Goal: Check status: Check status

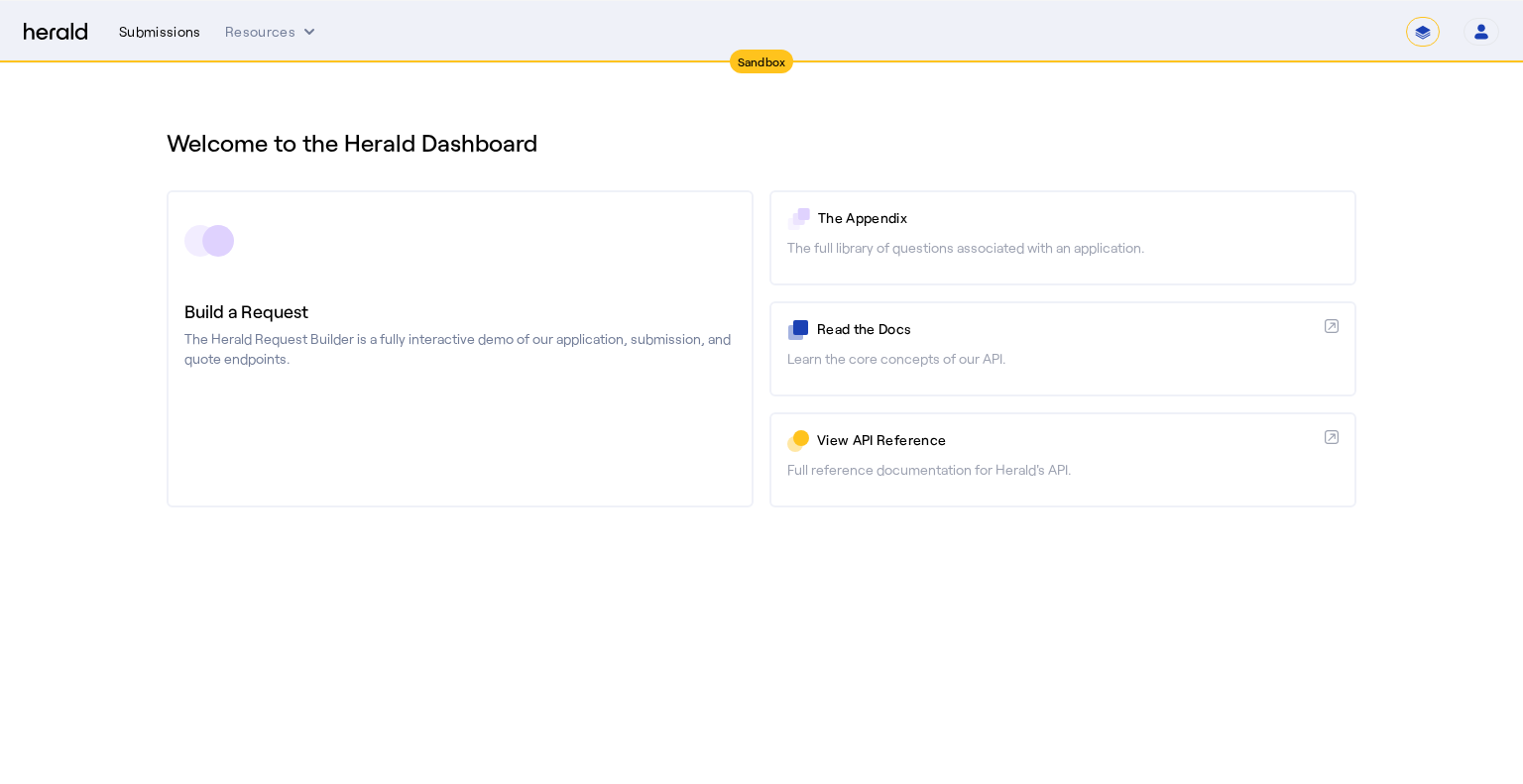
drag, startPoint x: 152, startPoint y: 33, endPoint x: 163, endPoint y: 35, distance: 11.2
click at [152, 33] on div "Submissions" at bounding box center [160, 32] width 82 height 20
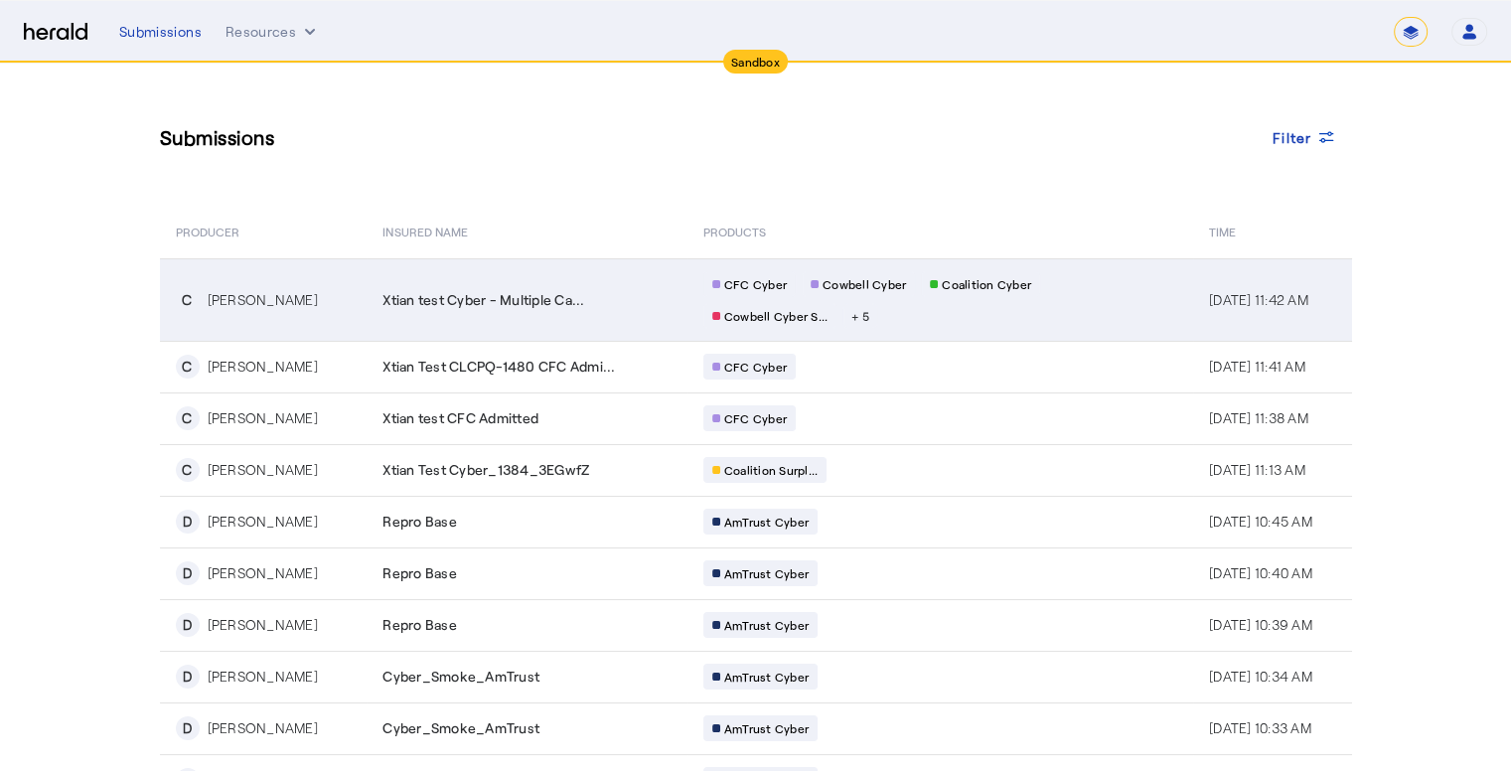
click at [440, 292] on span "Xtian test Cyber - Multiple Ca..." at bounding box center [483, 300] width 202 height 20
click at [594, 293] on div "Xtian test Cyber - Multiple Ca..." at bounding box center [530, 300] width 296 height 20
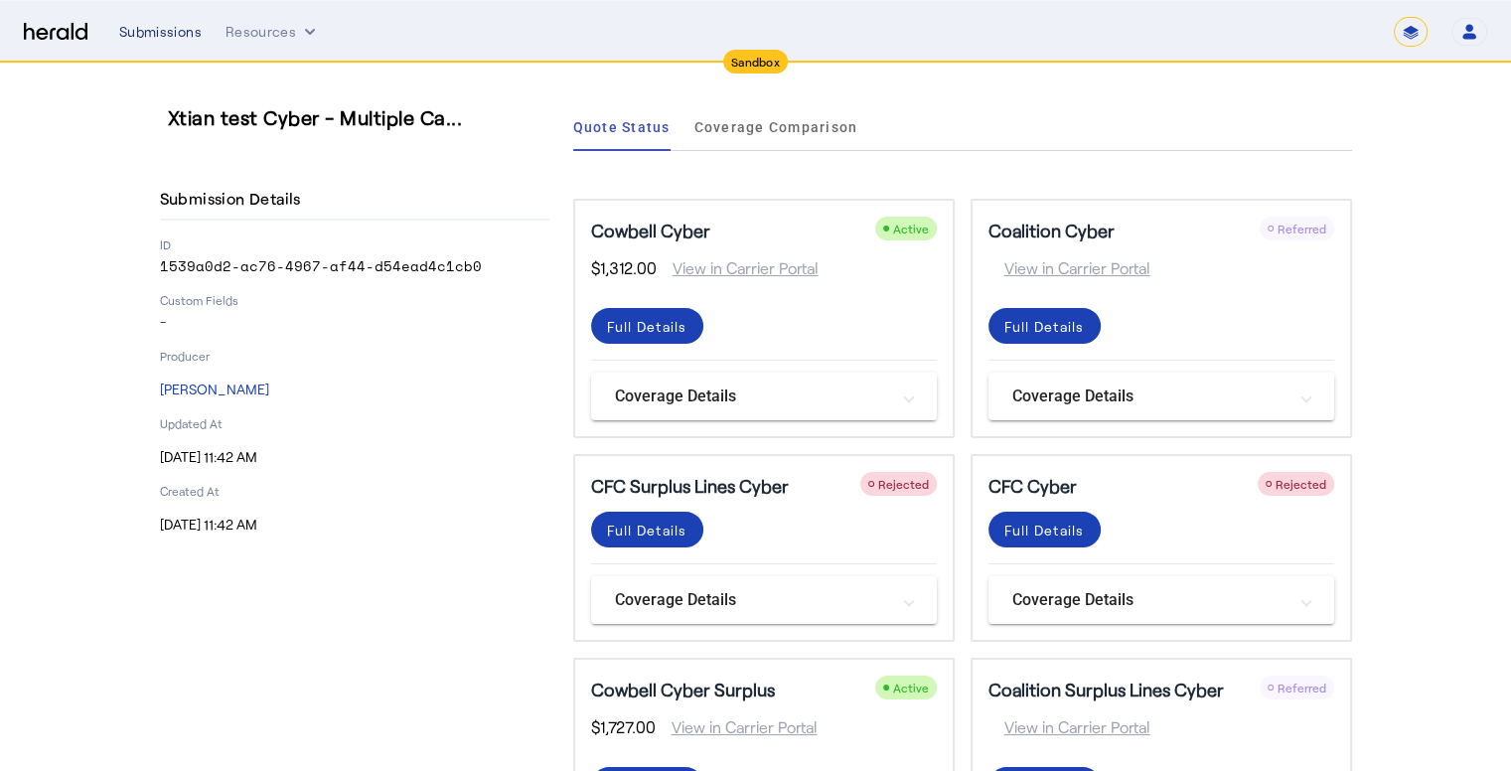
click at [188, 39] on div "Submissions" at bounding box center [160, 32] width 82 height 20
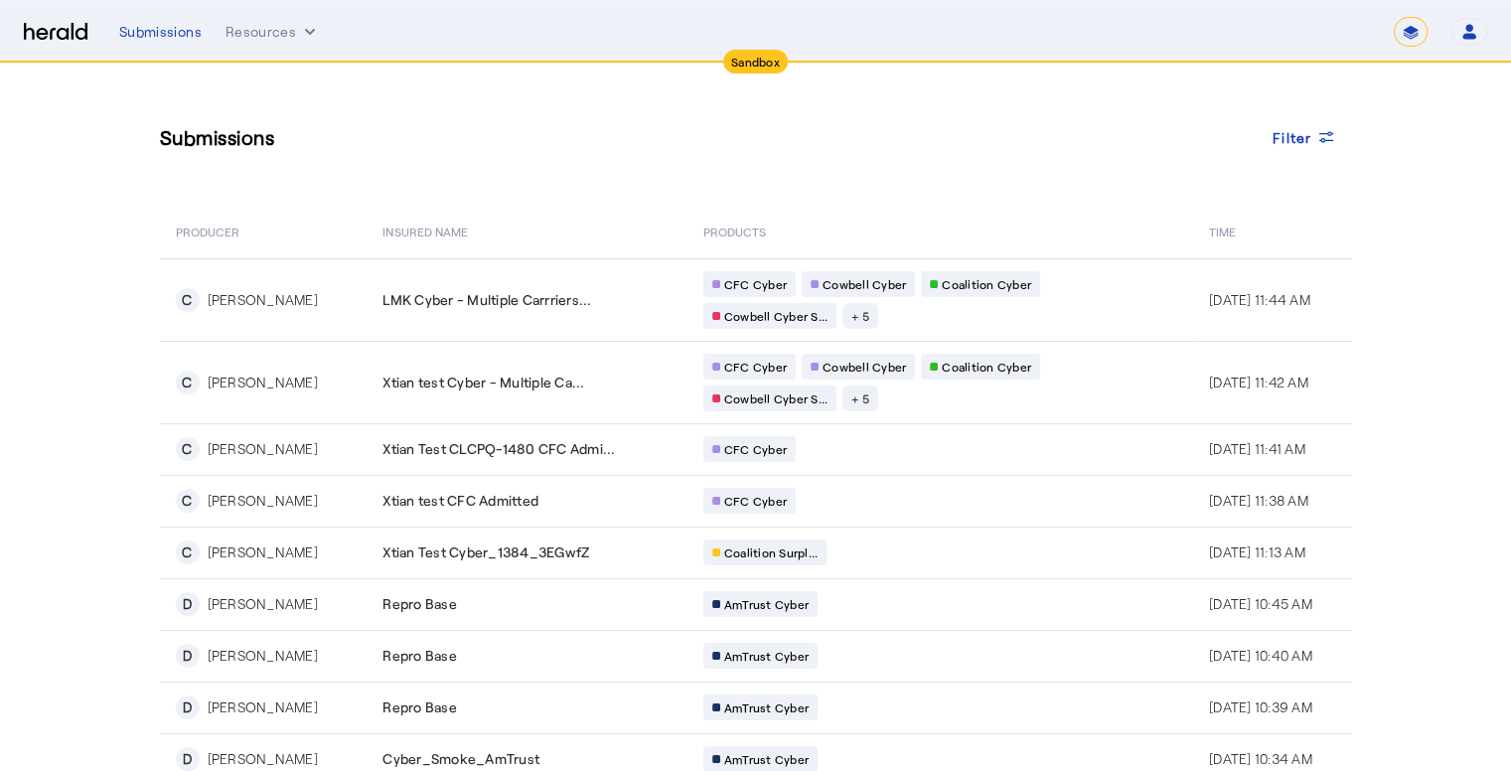
click at [610, 155] on div "Submissions Filter" at bounding box center [756, 137] width 1192 height 68
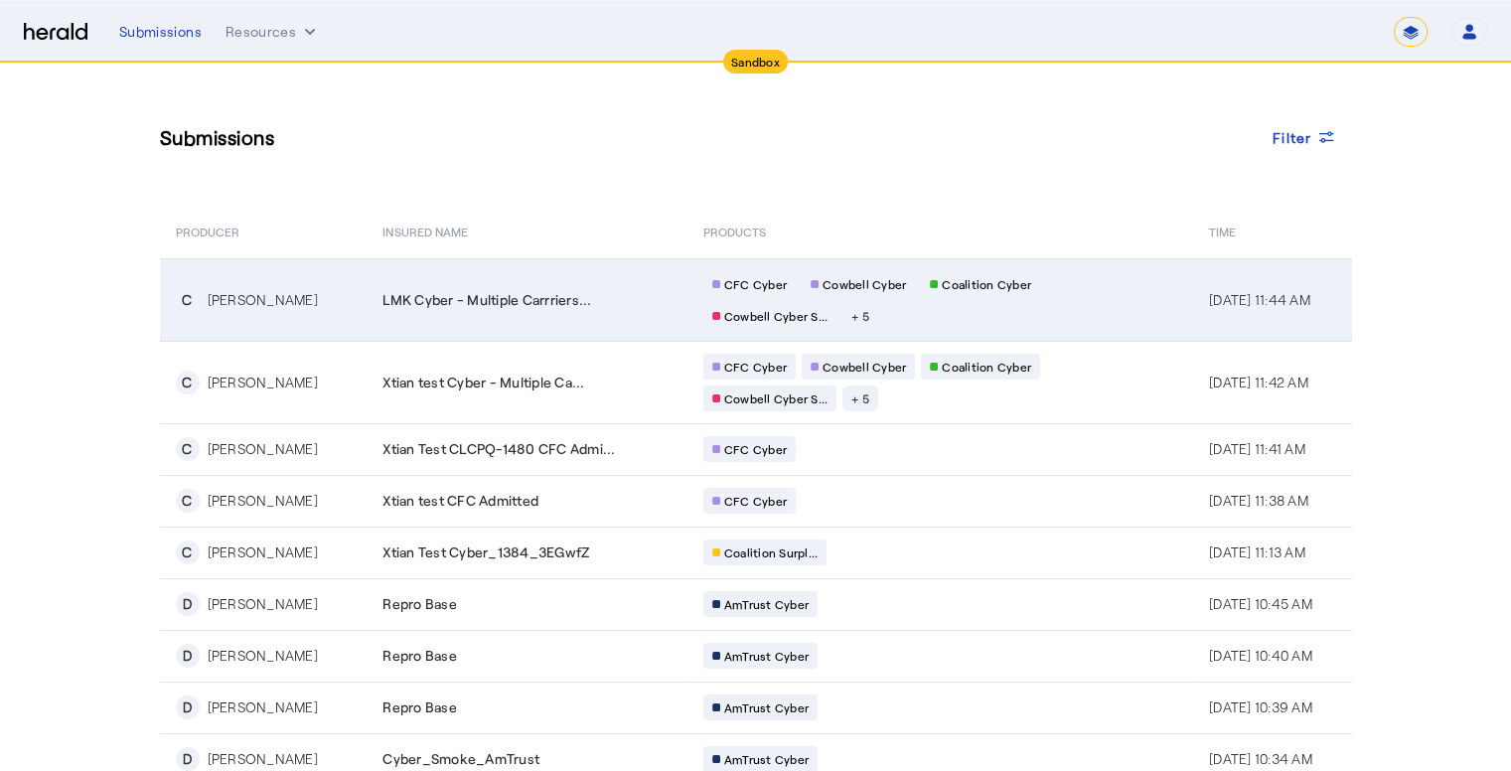
click at [599, 295] on div "LMK Cyber - Multiple Carrriers..." at bounding box center [530, 300] width 296 height 20
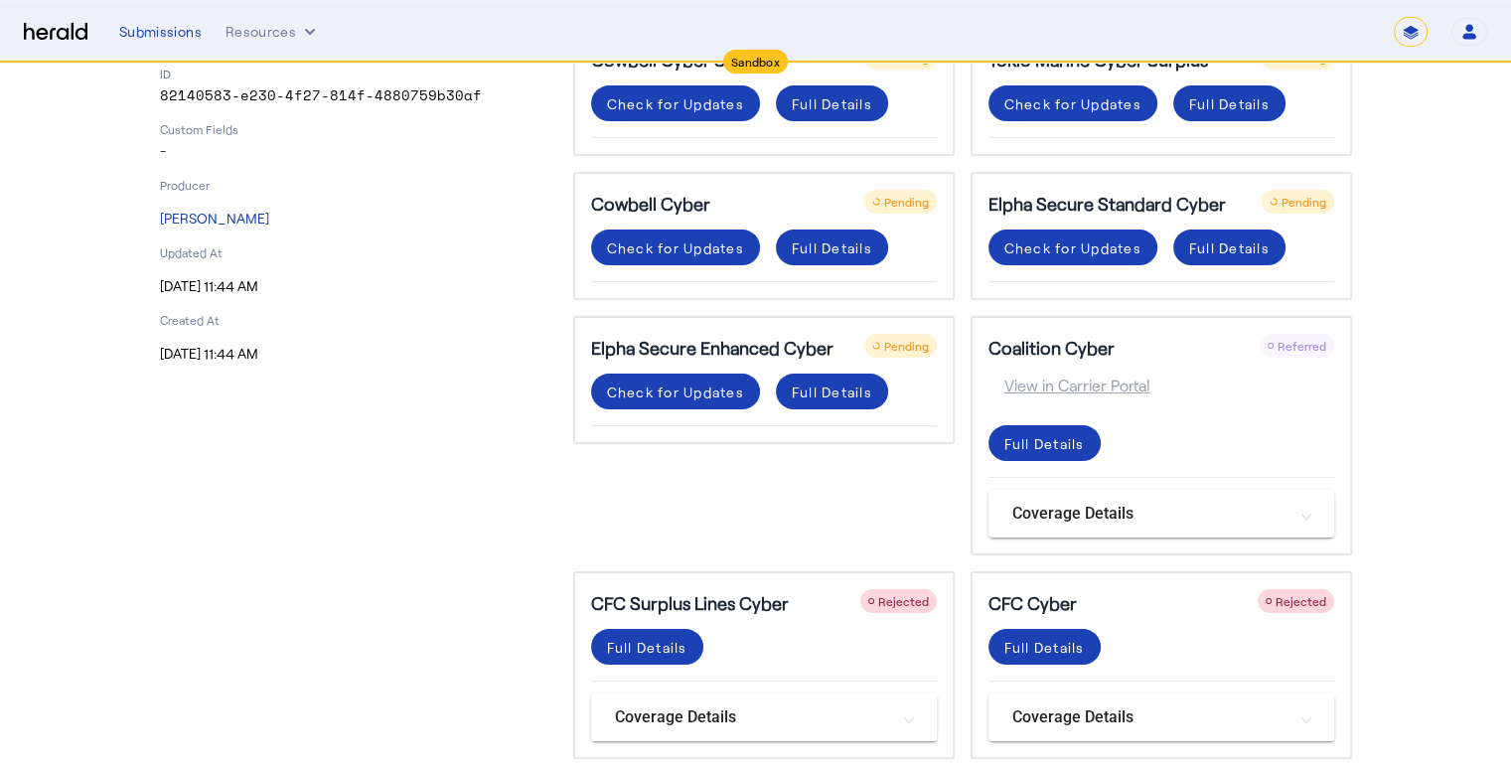
scroll to position [52, 0]
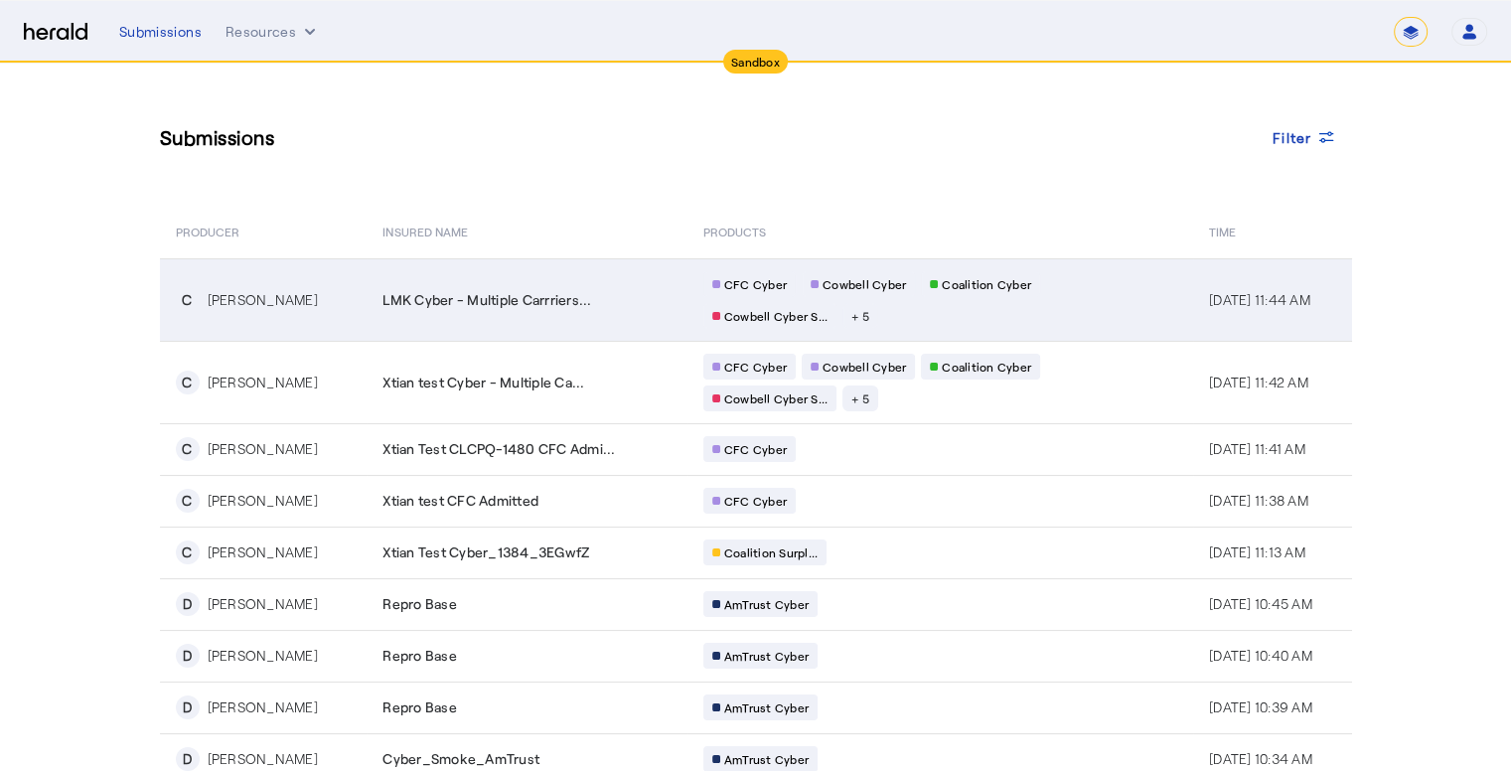
click at [597, 301] on div "LMK Cyber - Multiple Carrriers..." at bounding box center [530, 300] width 296 height 20
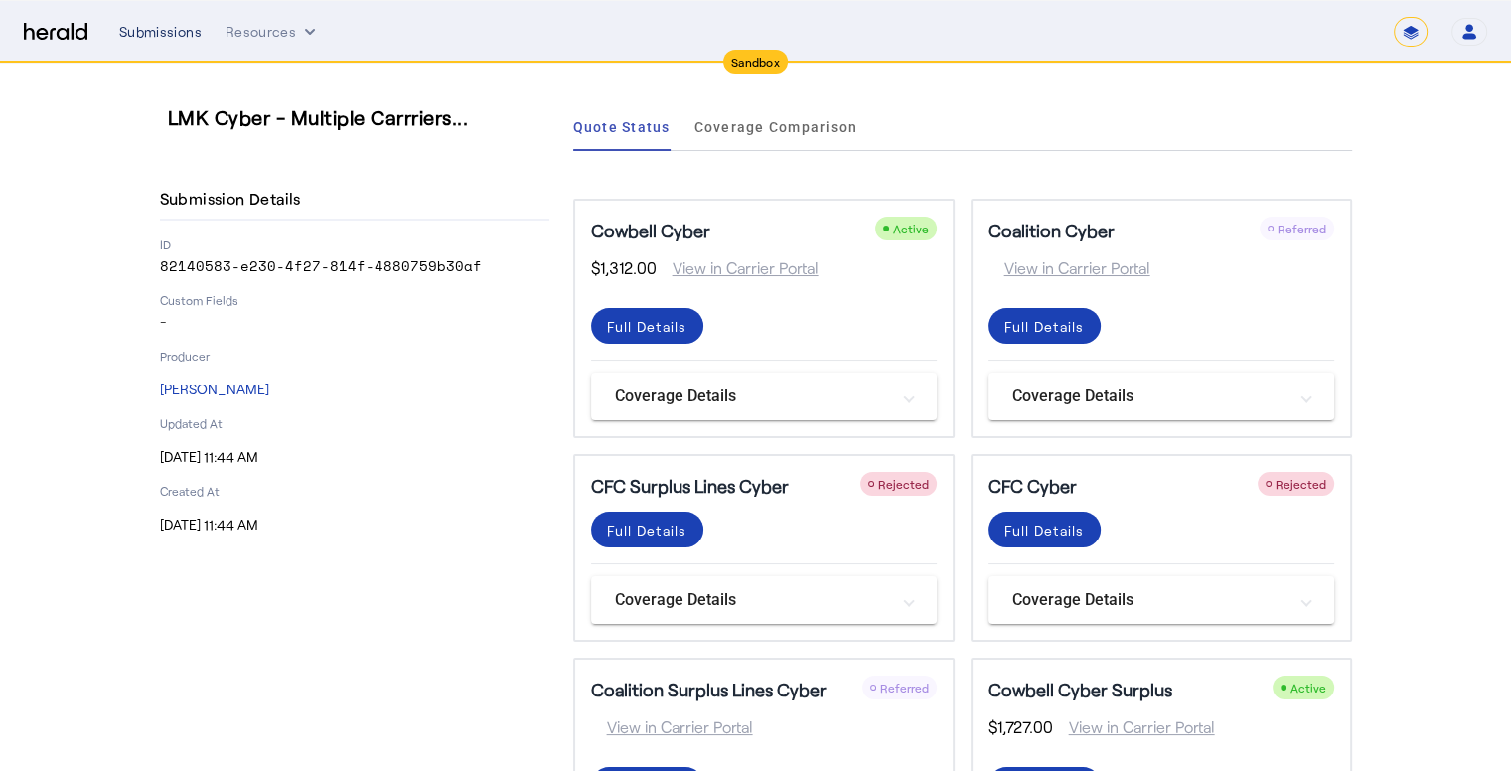
click at [173, 25] on div "Submissions" at bounding box center [160, 32] width 82 height 20
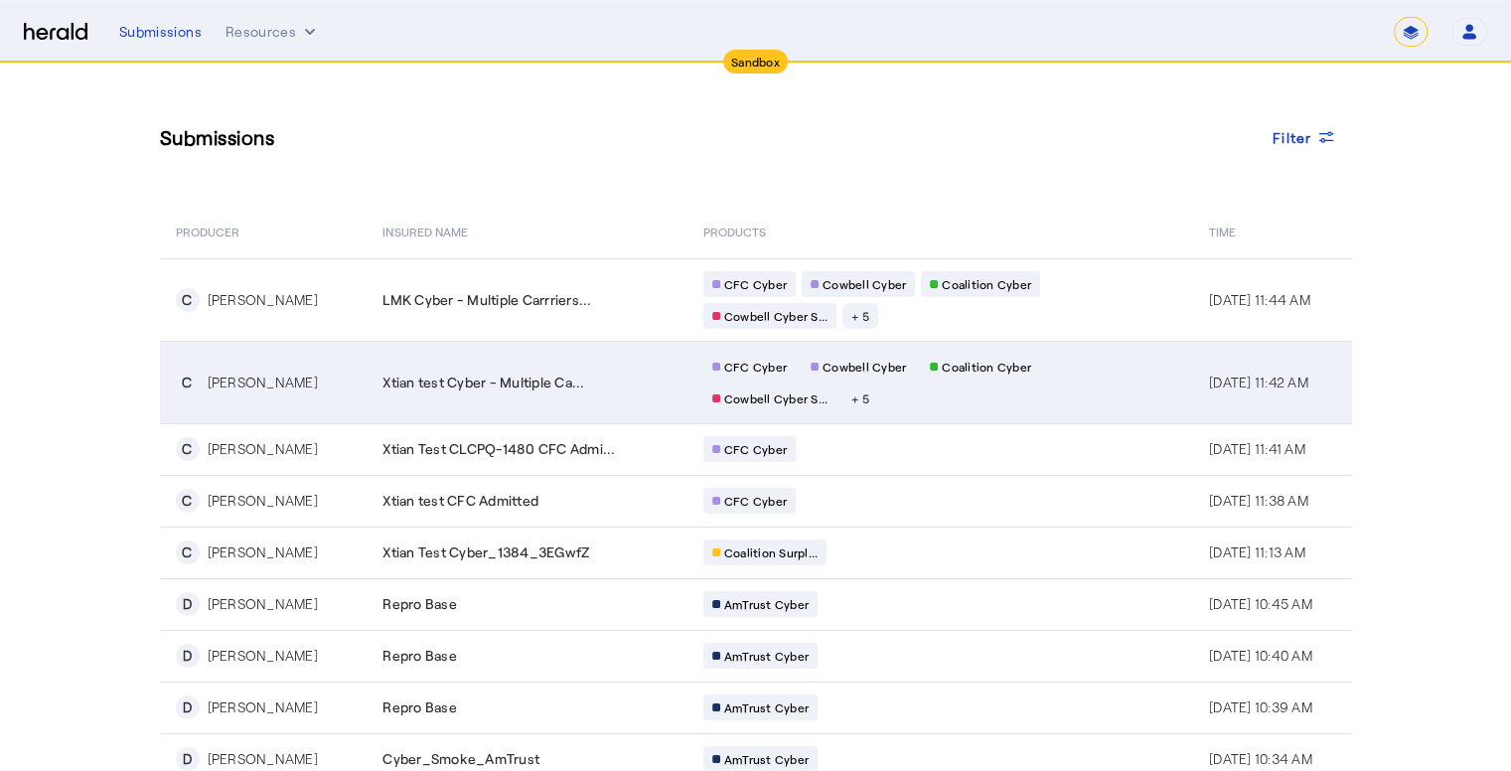
click at [596, 367] on td "Xtian test Cyber - Multiple Ca..." at bounding box center [526, 382] width 320 height 82
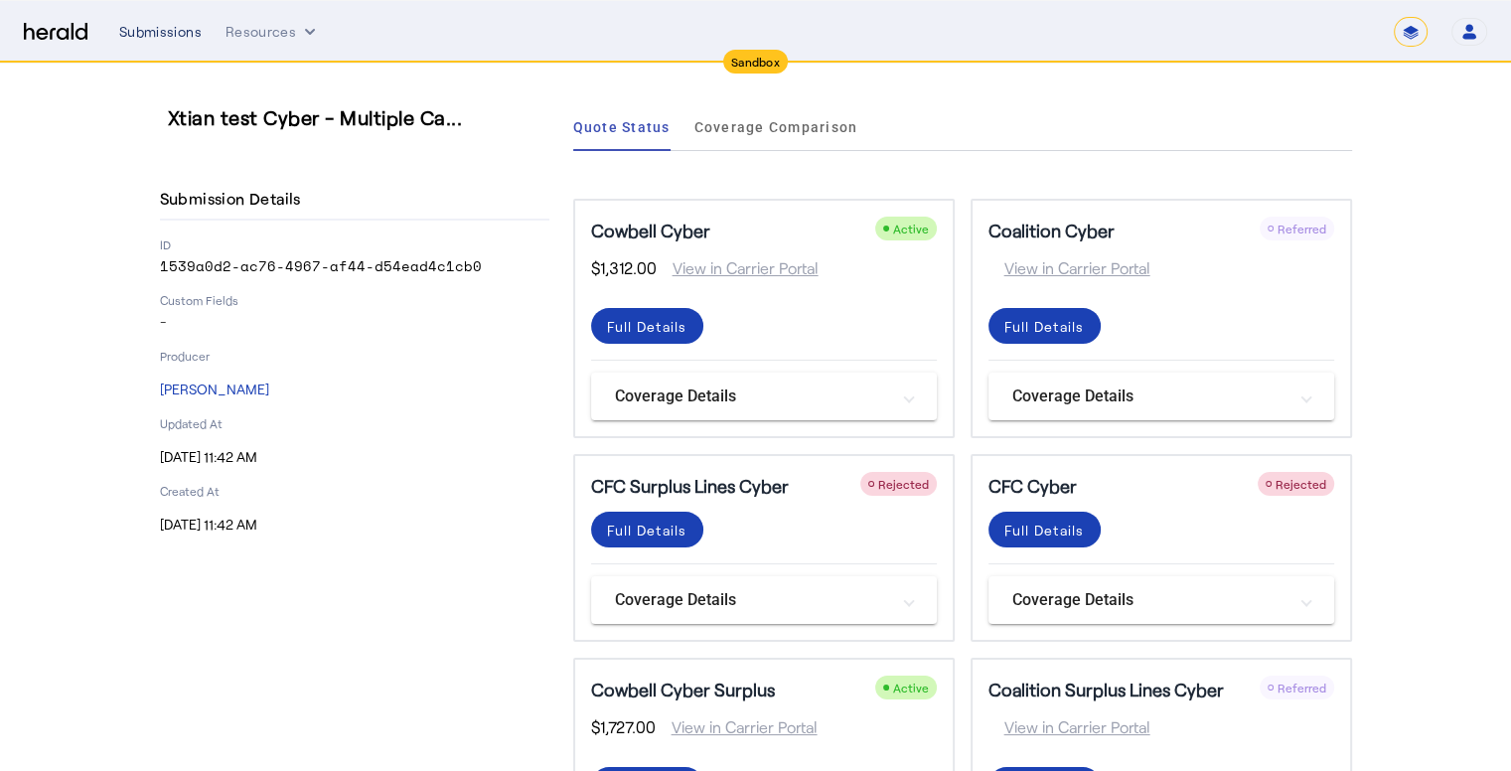
click at [163, 37] on div "Submissions" at bounding box center [160, 32] width 82 height 20
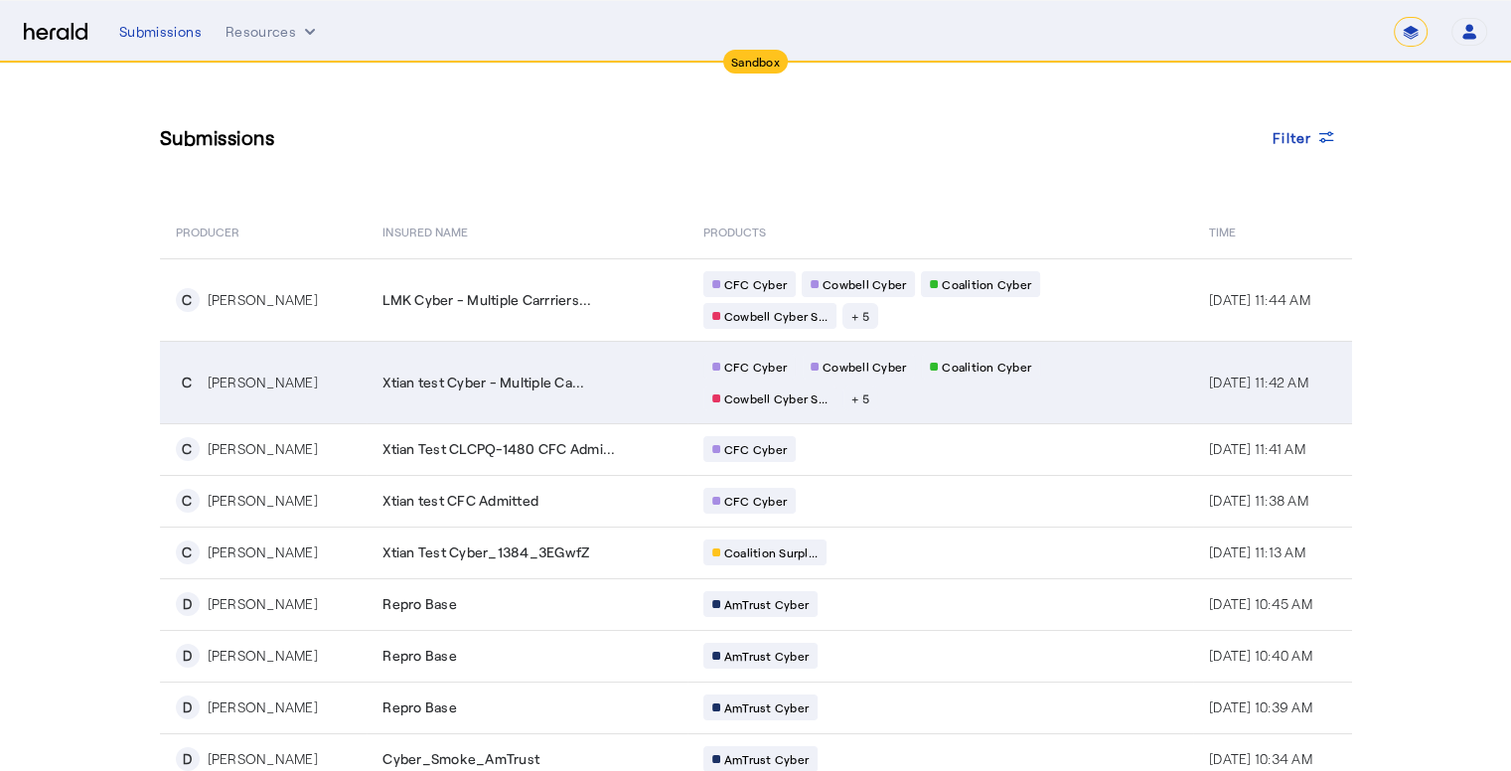
click at [599, 390] on td "Xtian test Cyber - Multiple Ca..." at bounding box center [526, 382] width 320 height 82
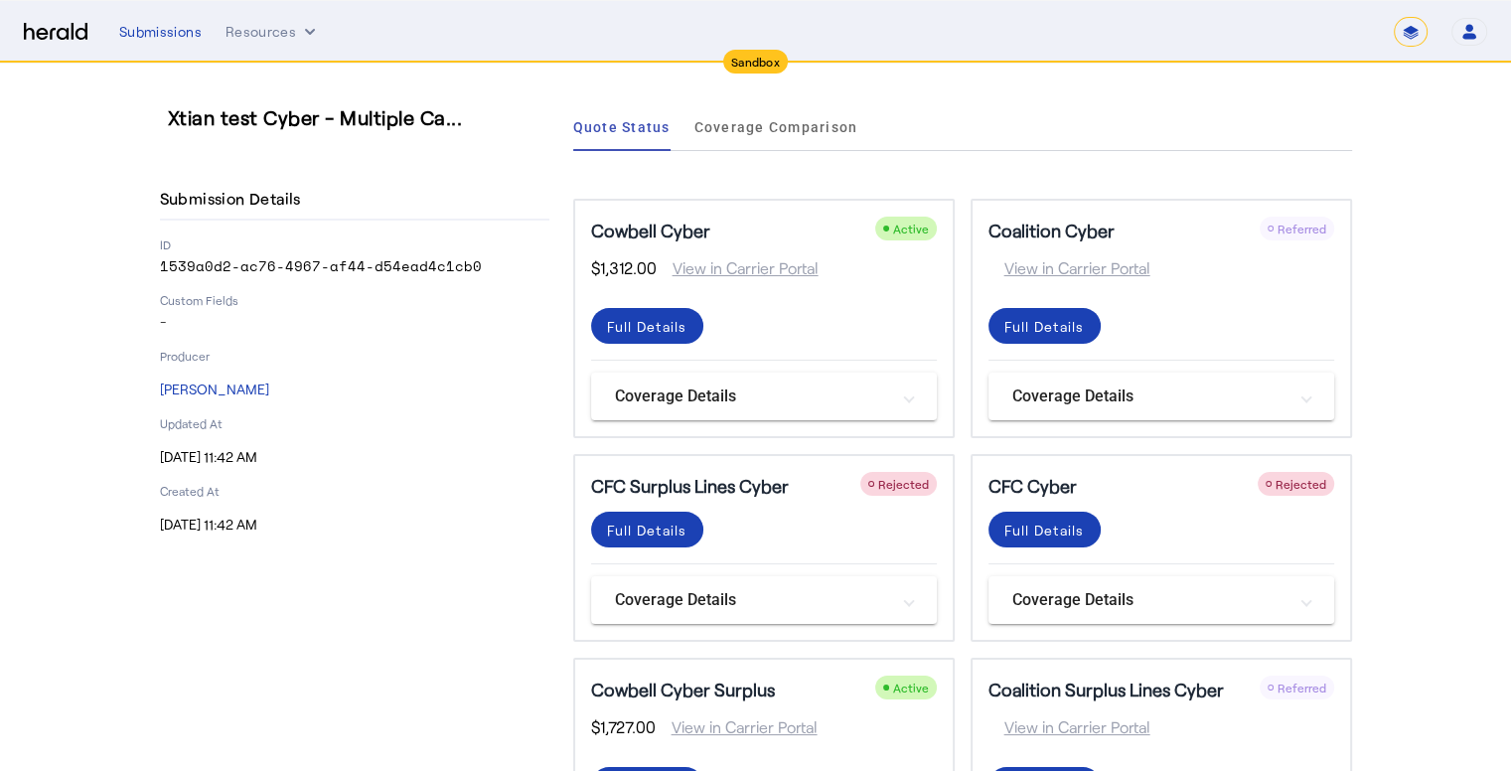
click at [467, 122] on h3 "Xtian test Cyber - Multiple Ca..." at bounding box center [362, 117] width 389 height 28
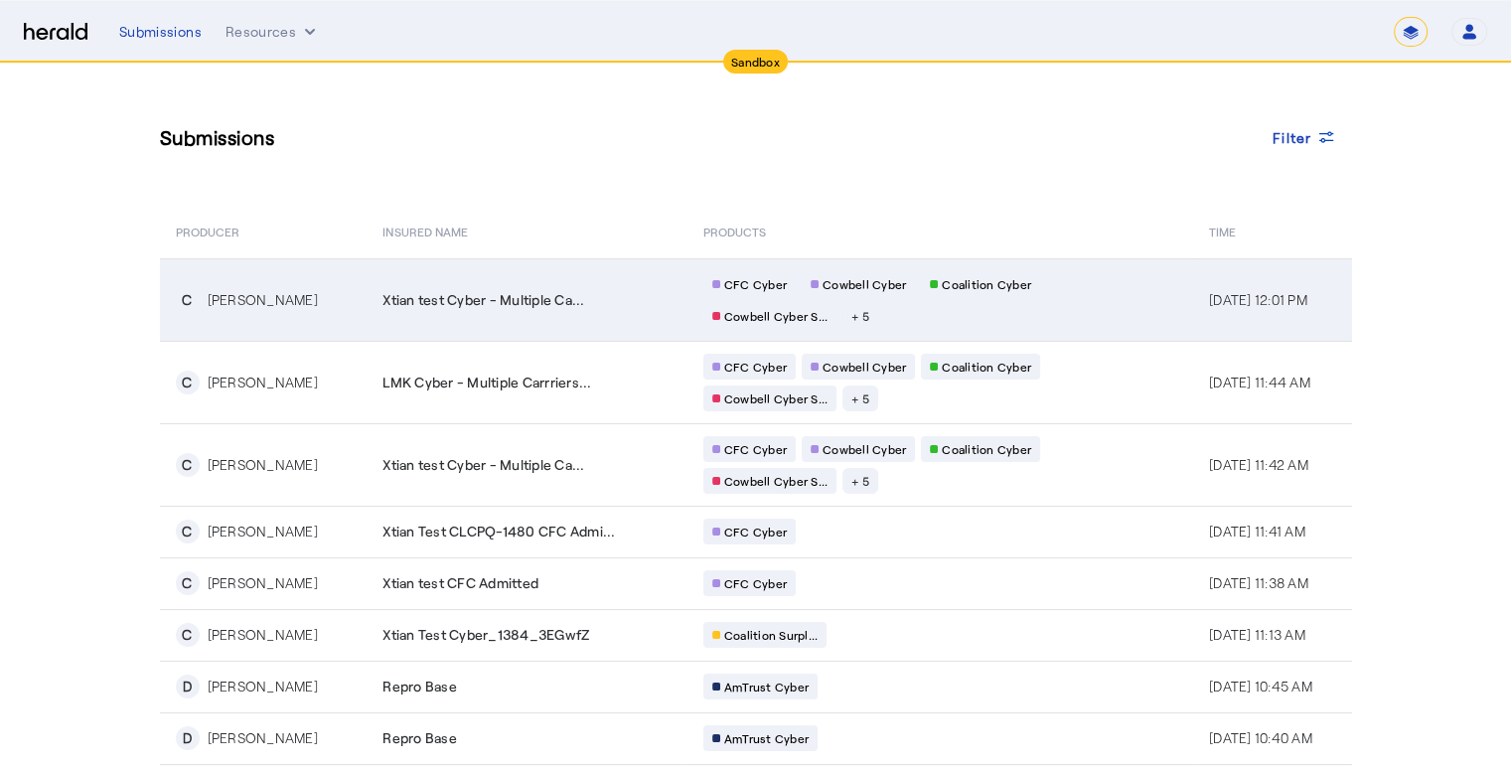
click at [519, 325] on td "Xtian test Cyber - Multiple Ca..." at bounding box center [526, 299] width 320 height 82
